Goal: Information Seeking & Learning: Learn about a topic

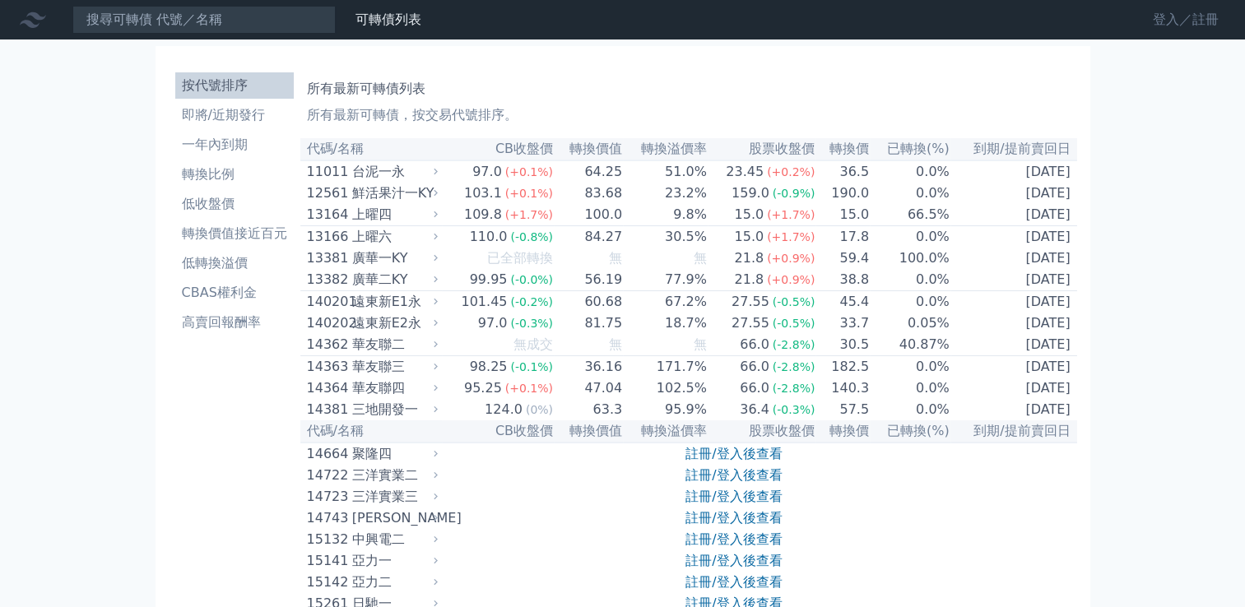
click at [1156, 22] on link "登入／註冊" at bounding box center [1186, 20] width 92 height 26
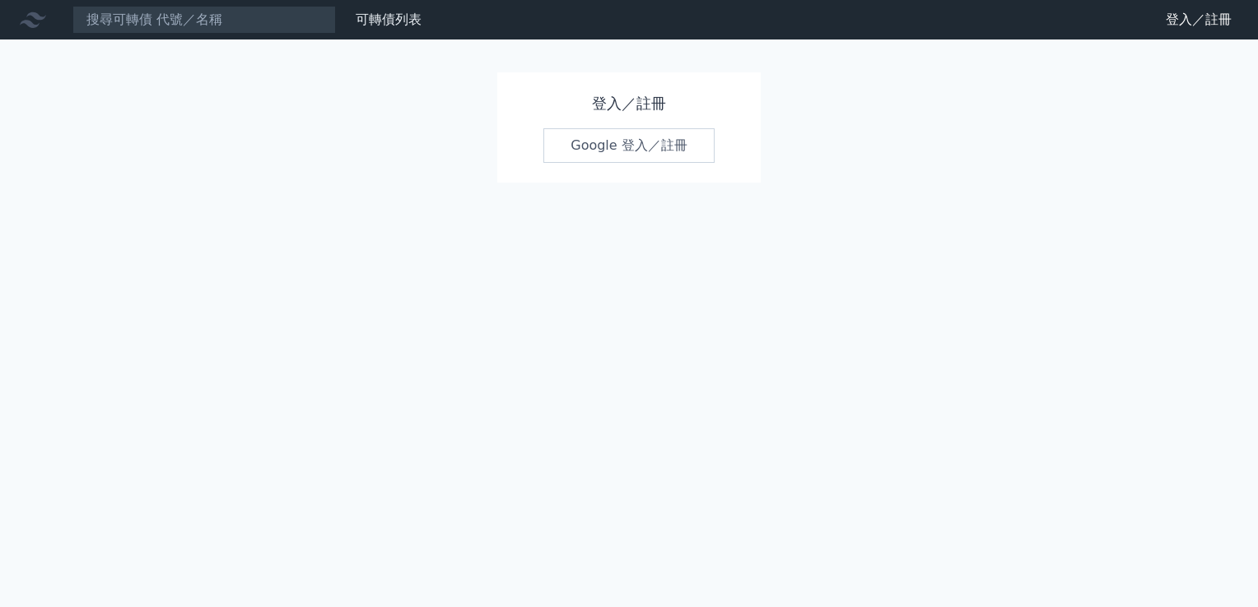
click at [620, 152] on link "Google 登入／註冊" at bounding box center [628, 145] width 171 height 35
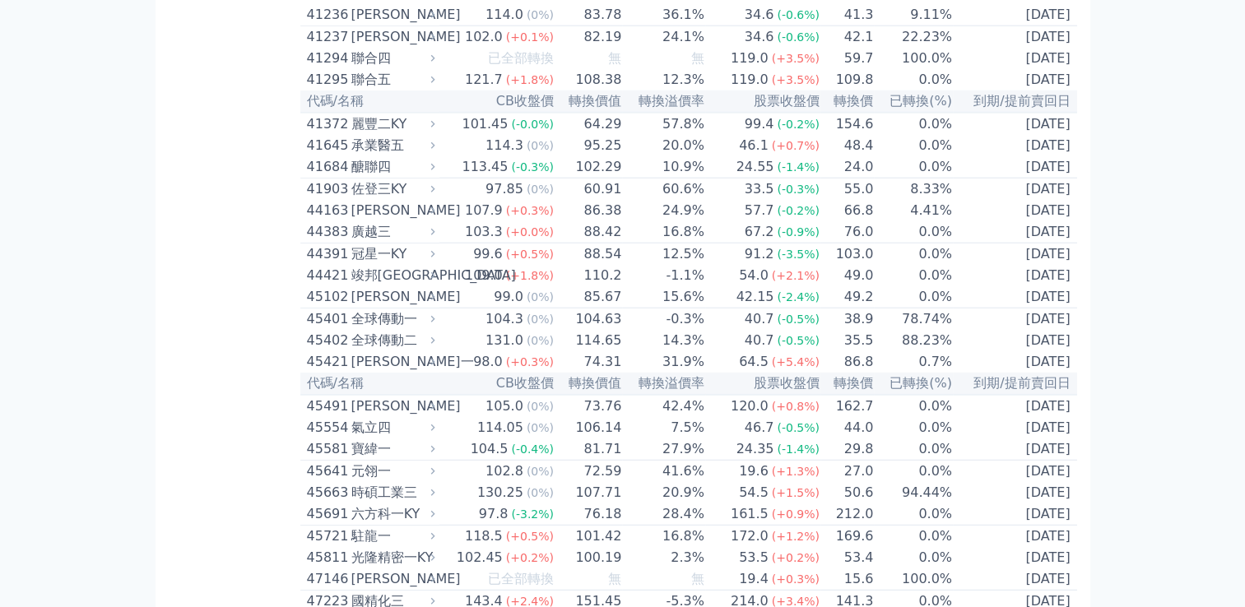
scroll to position [4280, 0]
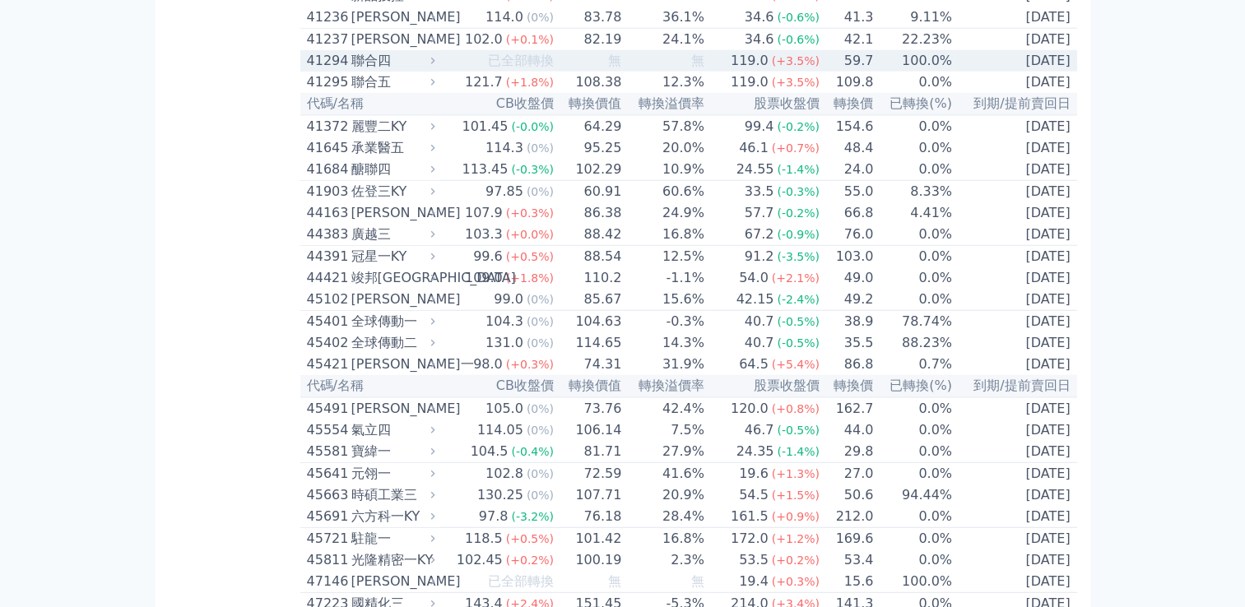
click at [393, 71] on div "聯合四" at bounding box center [391, 61] width 81 height 20
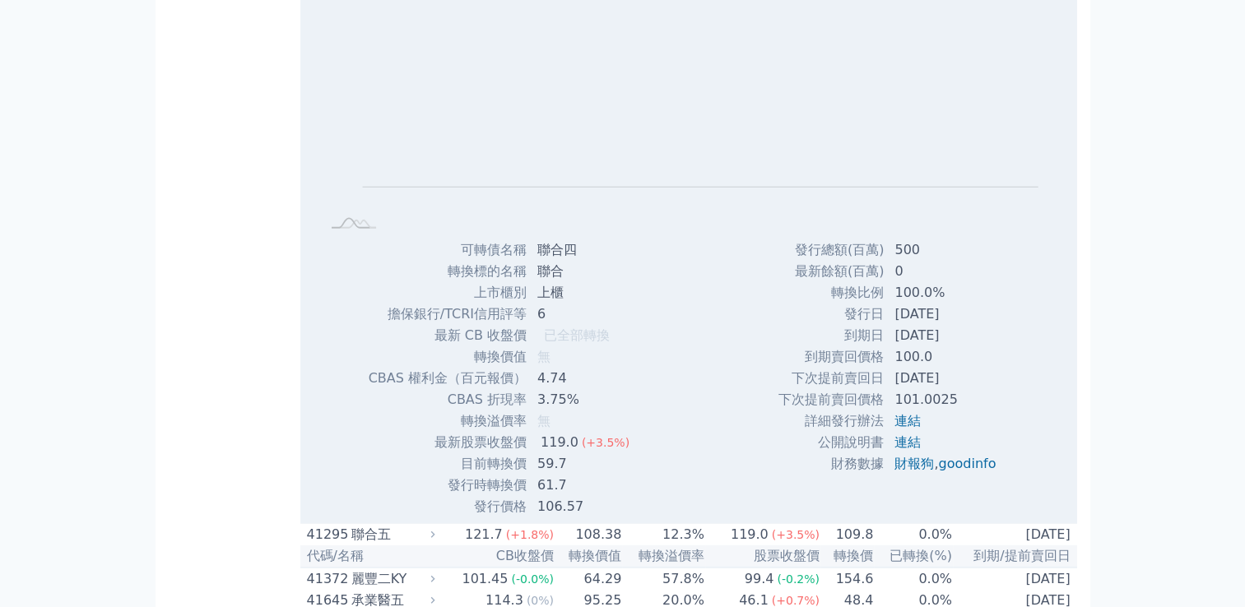
scroll to position [4609, 0]
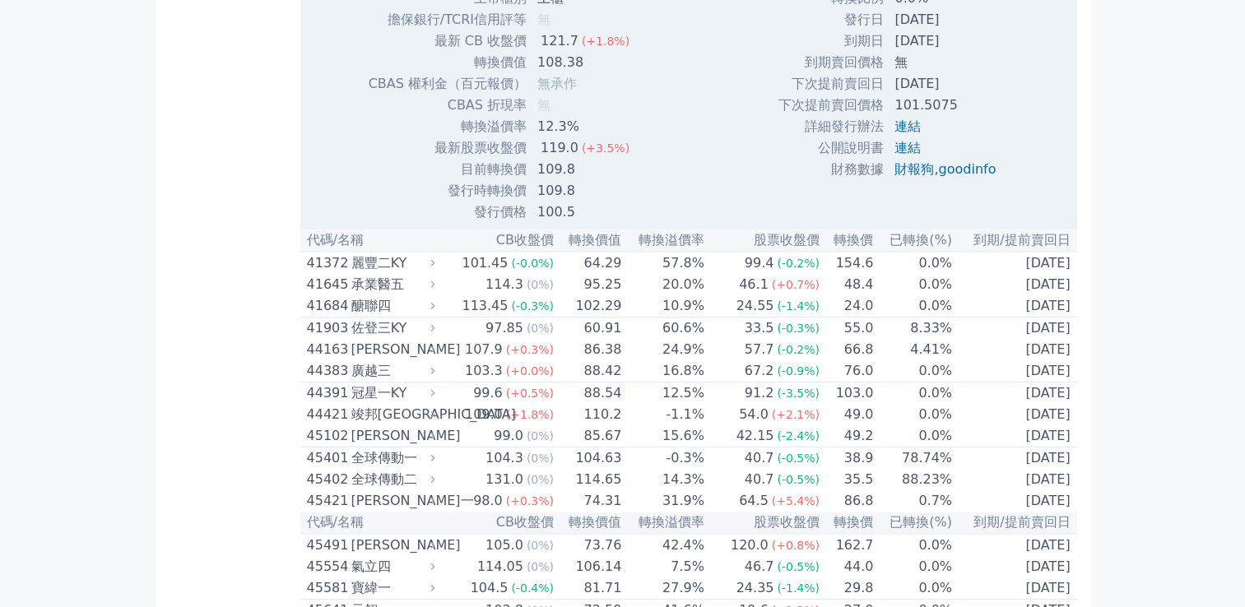
scroll to position [4774, 0]
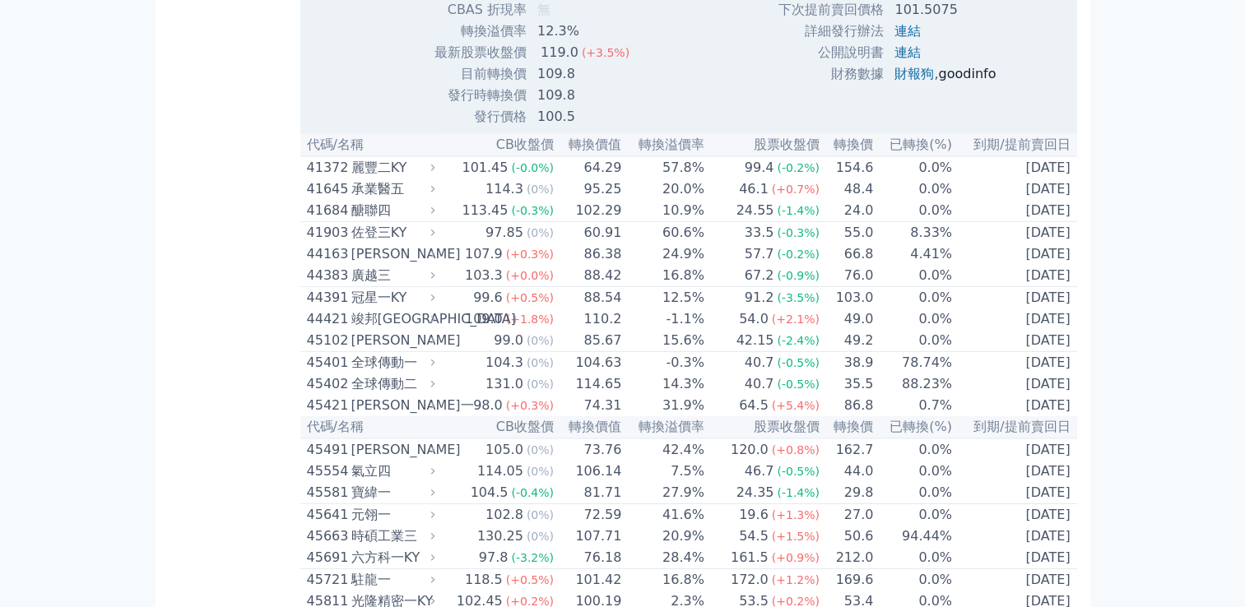
click at [975, 81] on link "goodinfo" at bounding box center [967, 74] width 58 height 16
